Goal: Task Accomplishment & Management: Manage account settings

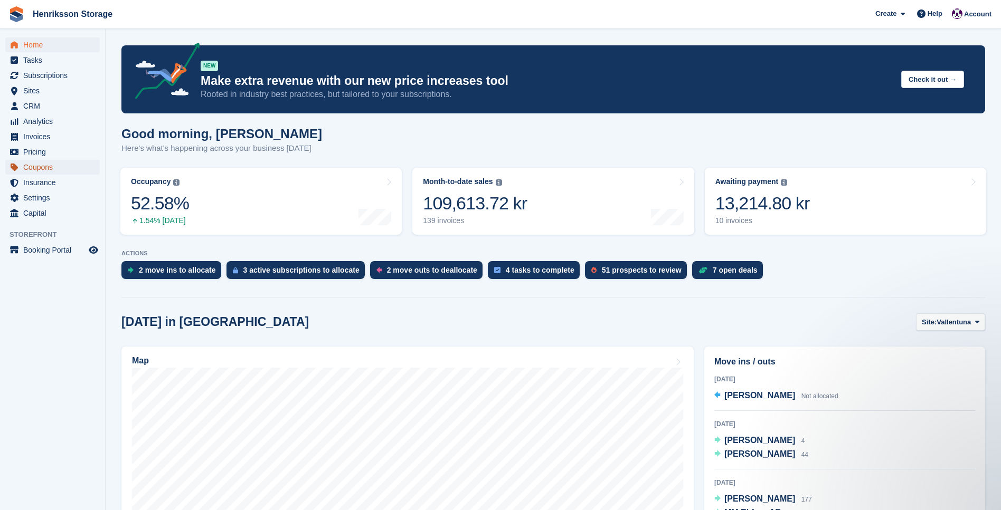
click at [42, 169] on span "Coupons" at bounding box center [54, 167] width 63 height 15
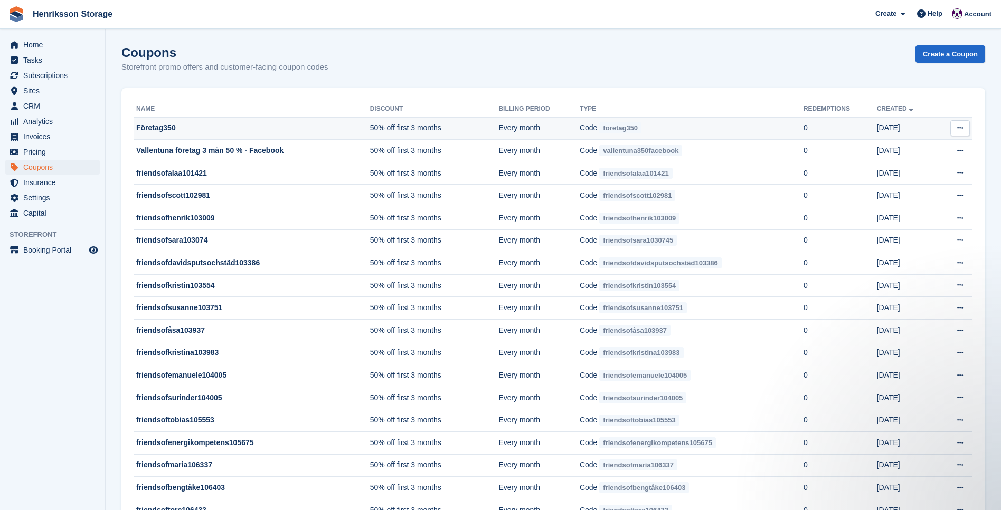
click at [422, 125] on td "50% off first 3 months" at bounding box center [434, 128] width 129 height 23
click at [373, 125] on td "50% off first 3 months" at bounding box center [434, 128] width 129 height 23
click at [168, 123] on td "Företag350" at bounding box center [252, 128] width 236 height 23
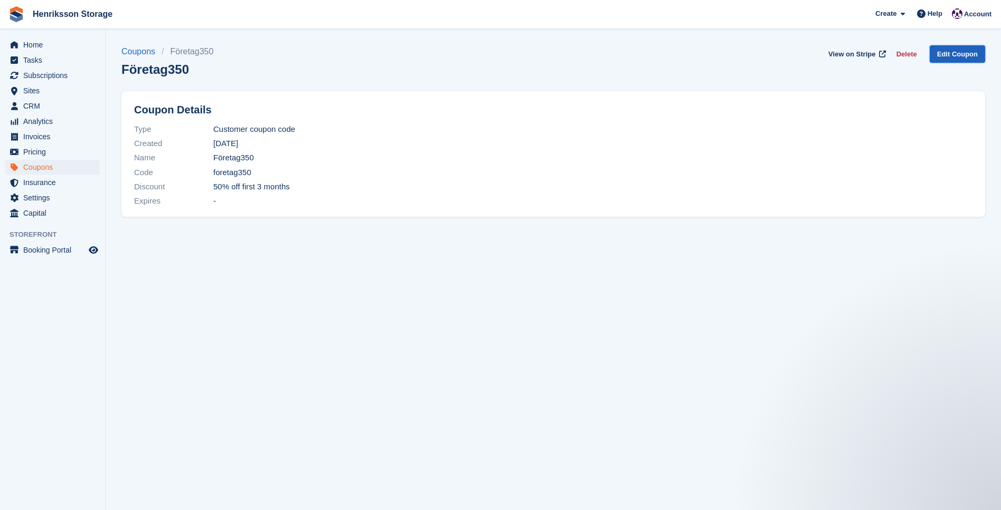
click at [959, 59] on link "Edit Coupon" at bounding box center [956, 53] width 55 height 17
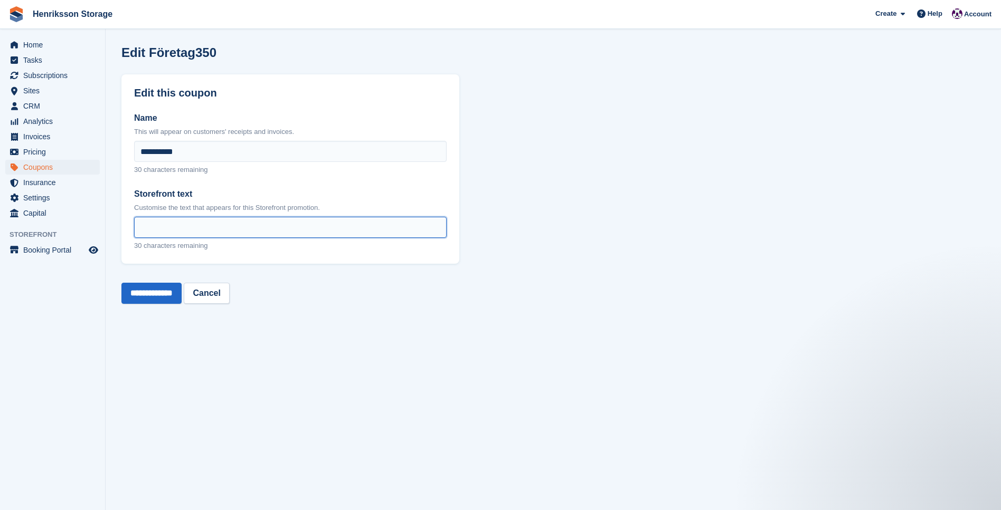
click at [160, 227] on input "Storefront text" at bounding box center [290, 227] width 312 height 21
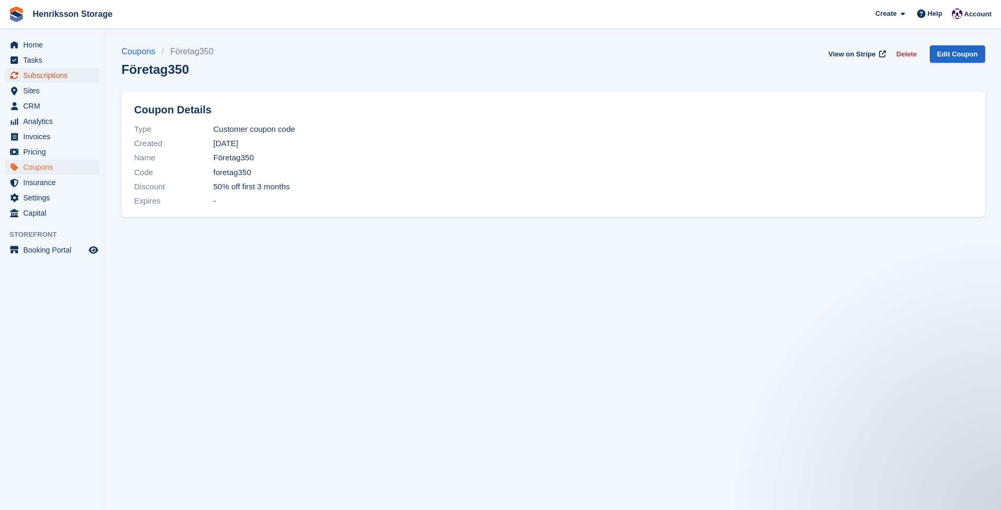
click at [40, 74] on span "Subscriptions" at bounding box center [54, 75] width 63 height 15
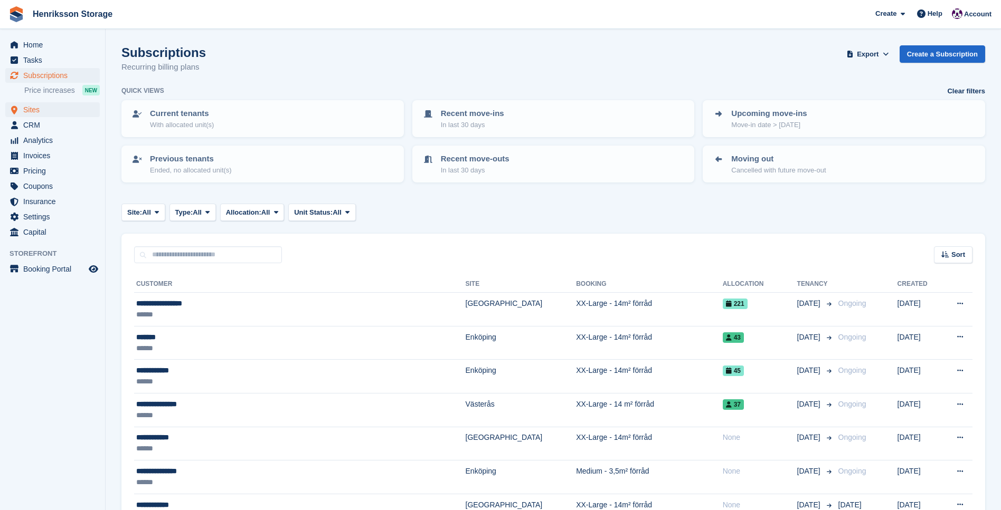
click at [36, 90] on span "Price increases" at bounding box center [49, 91] width 51 height 10
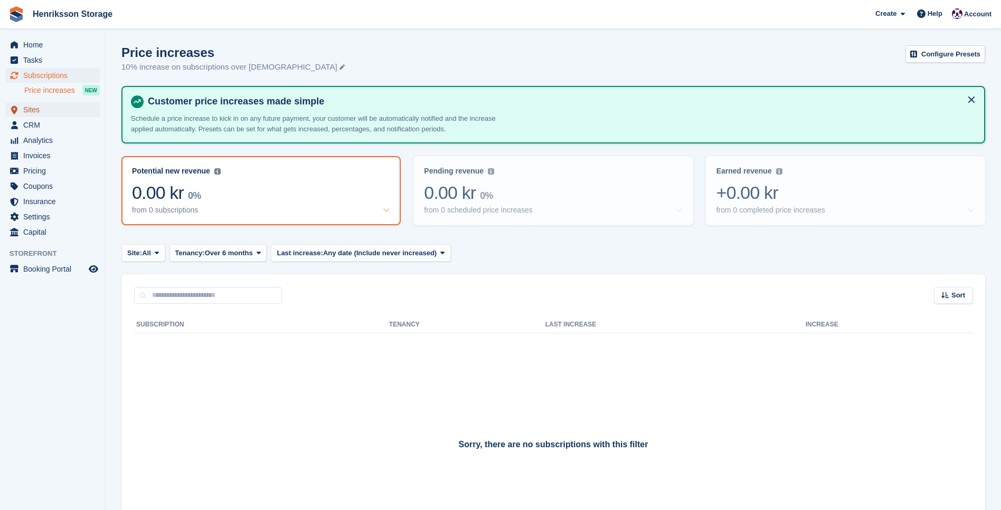
click at [40, 110] on span "Sites" at bounding box center [54, 109] width 63 height 15
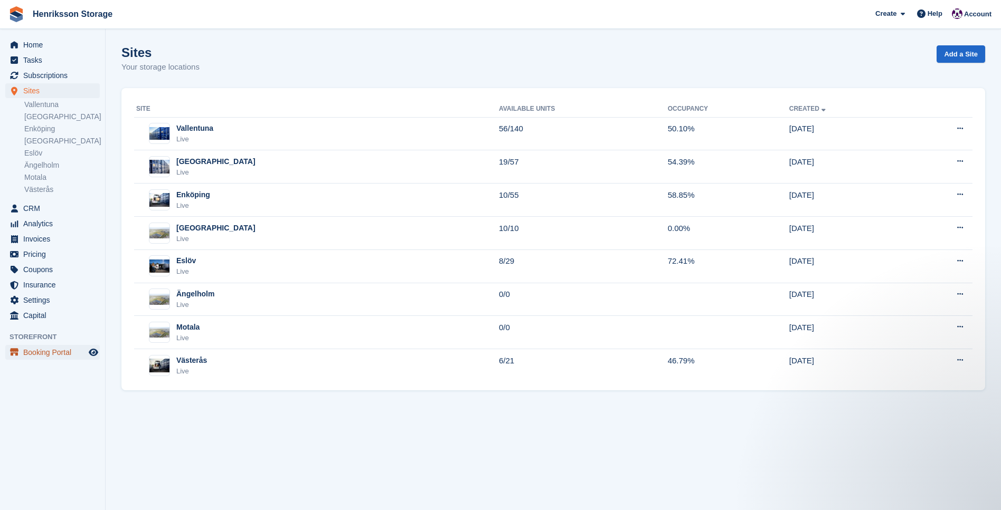
click at [37, 349] on span "Booking Portal" at bounding box center [54, 352] width 63 height 15
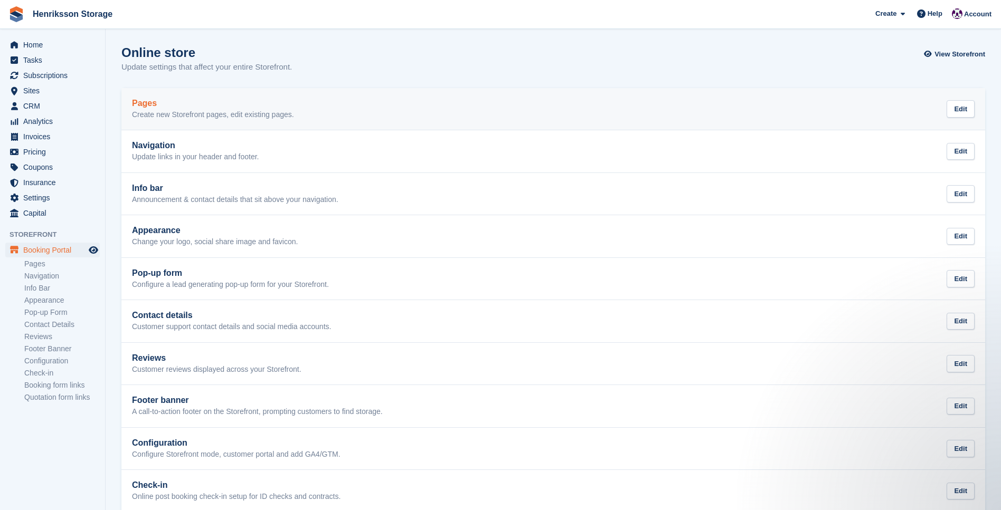
click at [344, 114] on div "Pages Create new Storefront pages, edit existing pages. Edit" at bounding box center [553, 109] width 842 height 21
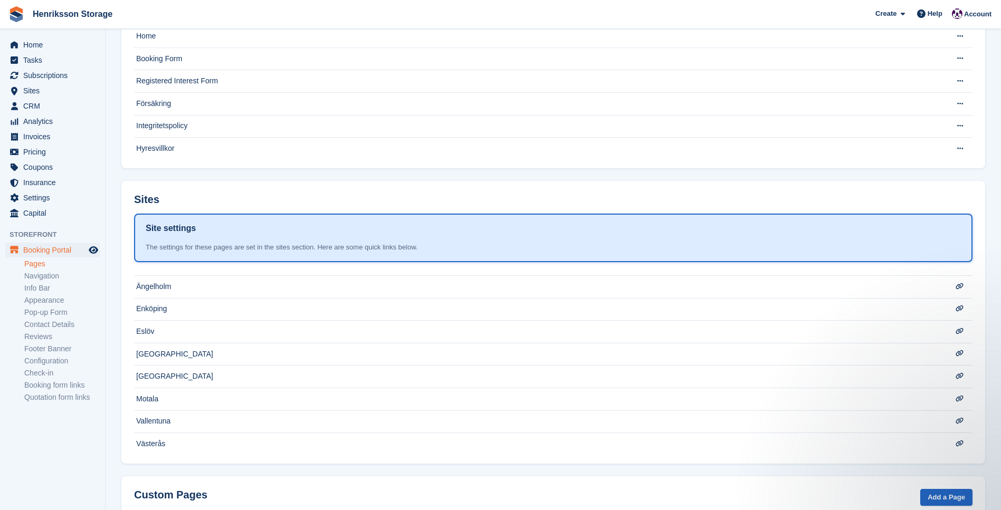
scroll to position [167, 0]
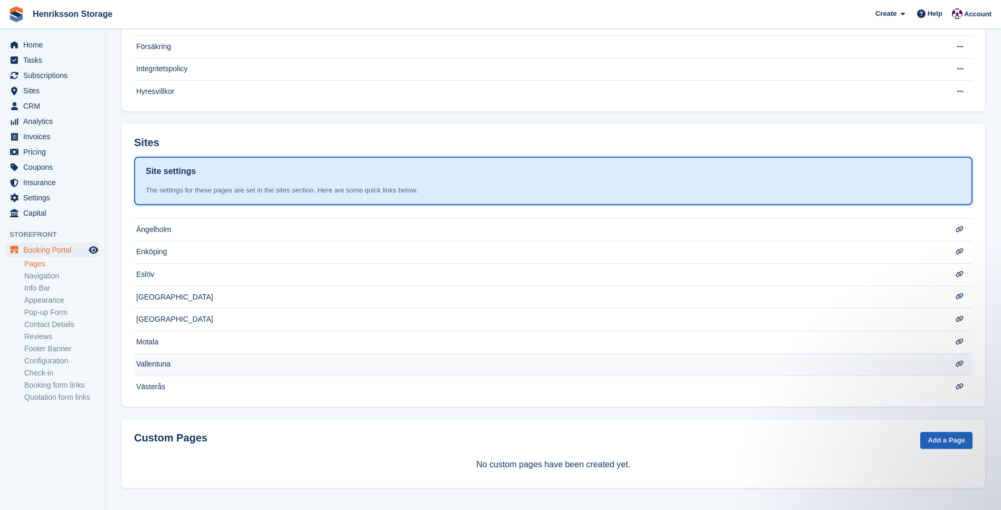
click at [173, 358] on td "Vallentuna" at bounding box center [532, 365] width 796 height 23
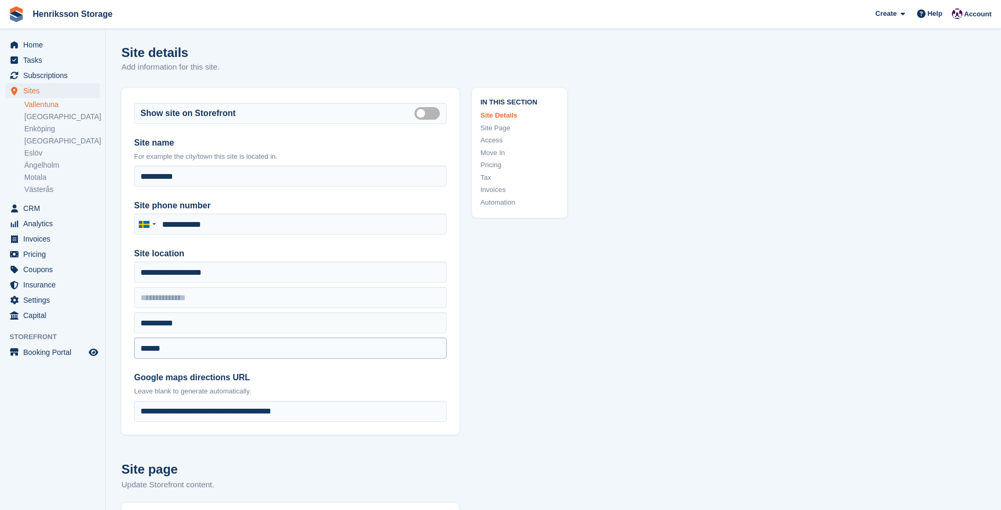
type input "**********"
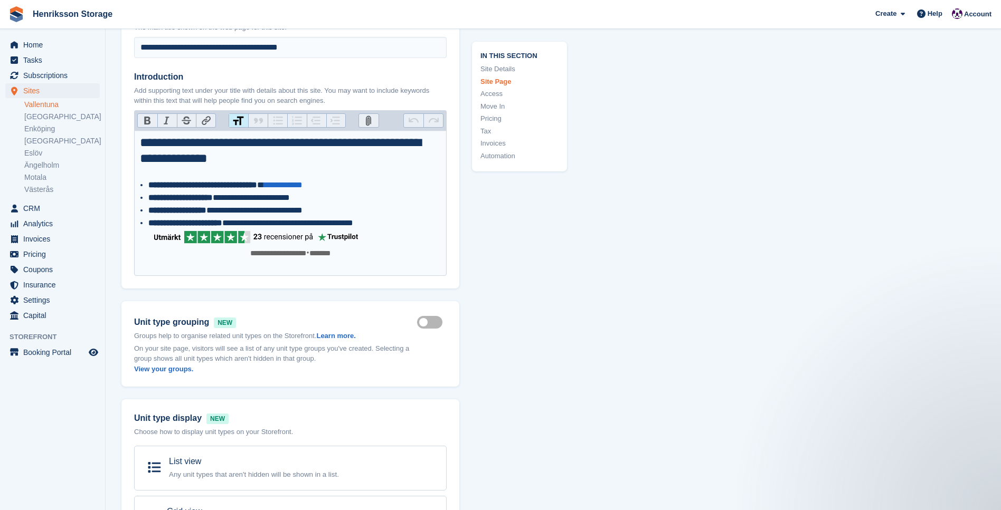
scroll to position [544, 0]
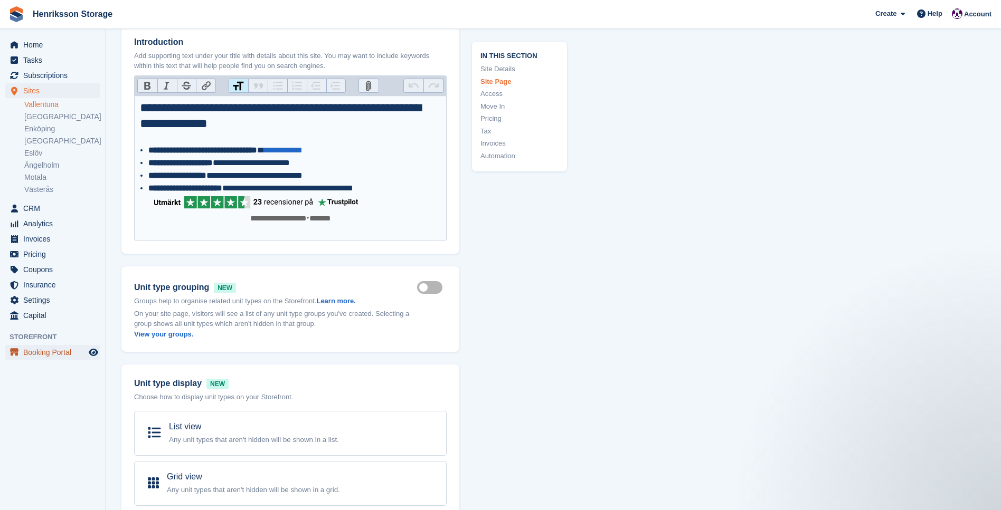
click at [52, 355] on span "Booking Portal" at bounding box center [54, 352] width 63 height 15
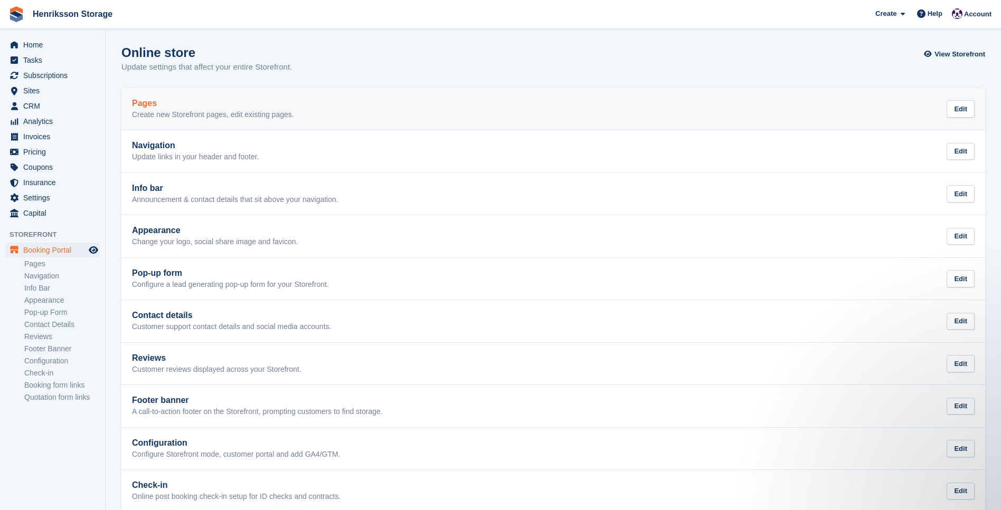
click at [196, 111] on p "Create new Storefront pages, edit existing pages." at bounding box center [213, 115] width 162 height 10
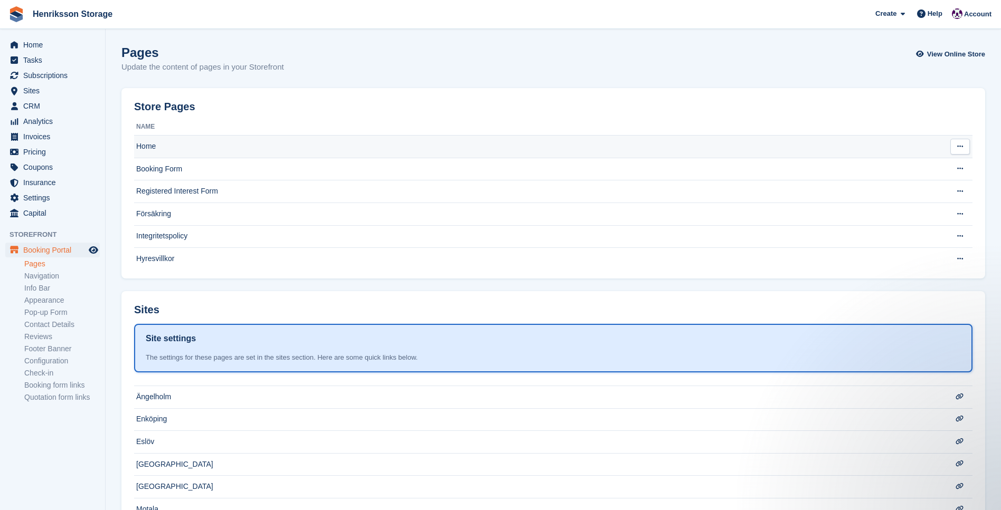
click at [162, 146] on td "Home" at bounding box center [532, 147] width 796 height 23
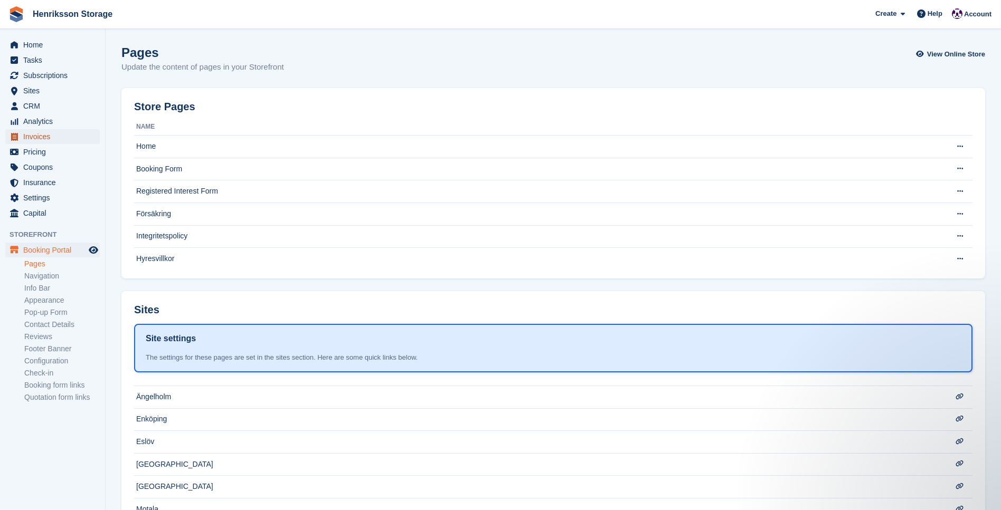
click at [40, 136] on span "Invoices" at bounding box center [54, 136] width 63 height 15
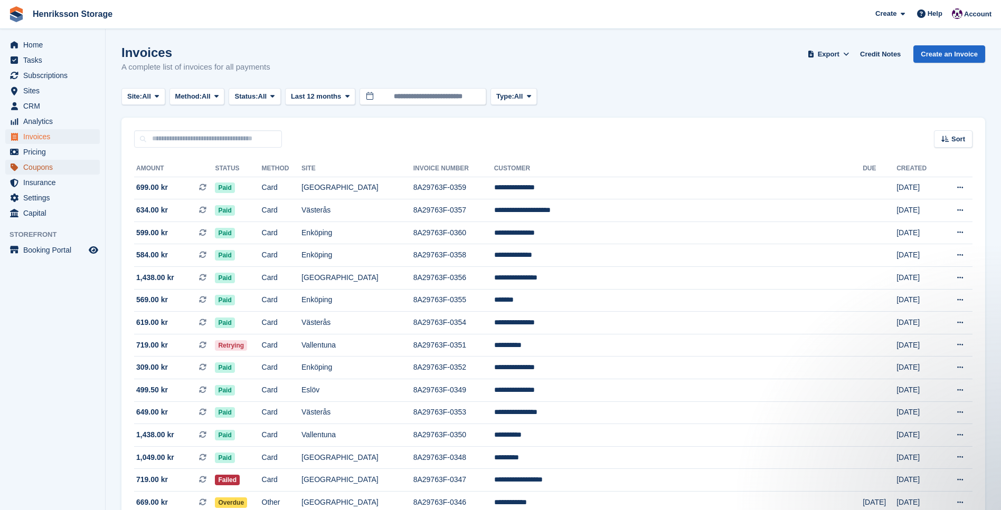
click at [37, 162] on span "Coupons" at bounding box center [54, 167] width 63 height 15
